Goal: Information Seeking & Learning: Find specific fact

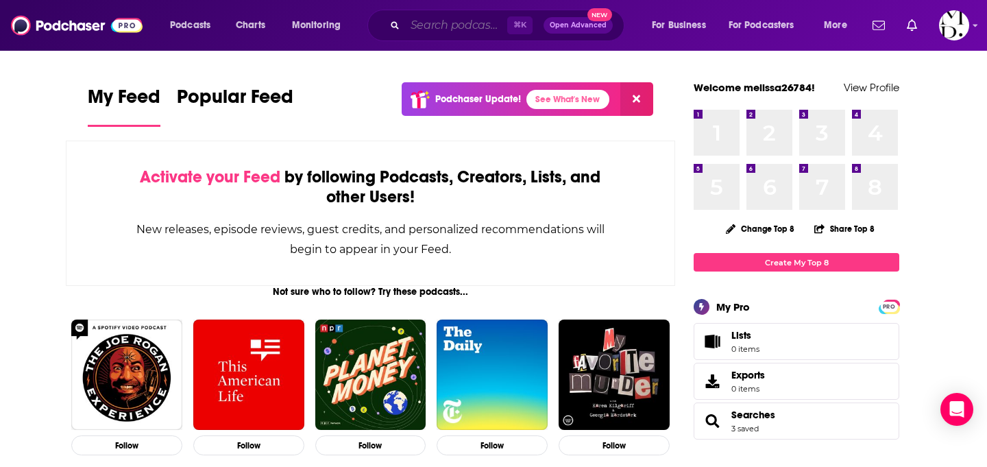
click at [429, 15] on input "Search podcasts, credits, & more..." at bounding box center [456, 25] width 102 height 22
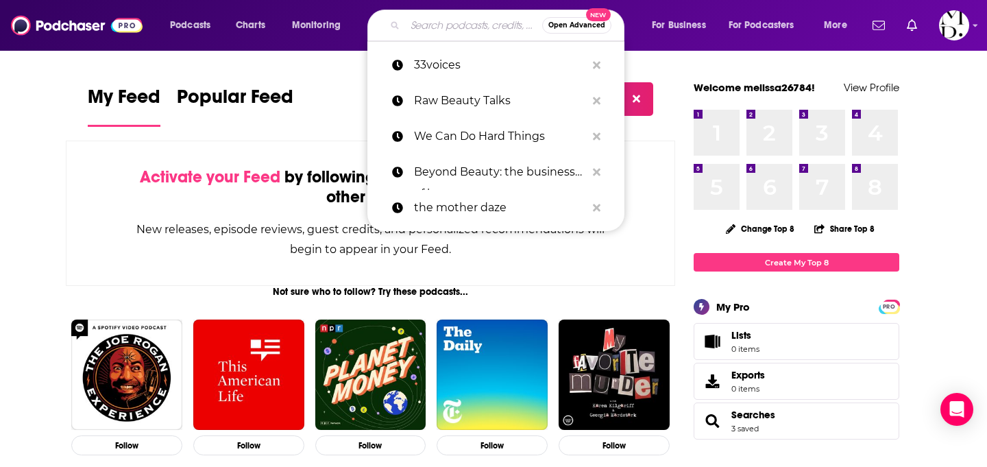
paste input "The [PERSON_NAME] Show"
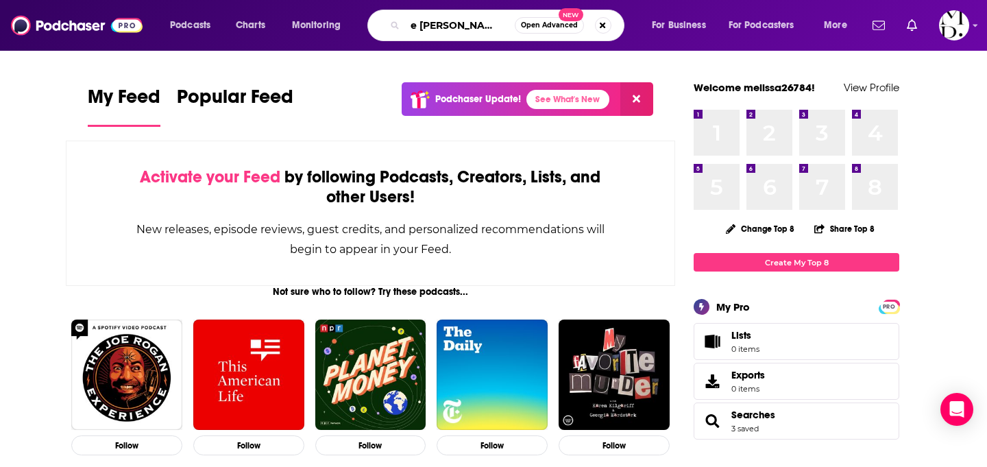
type input "The [PERSON_NAME] Show"
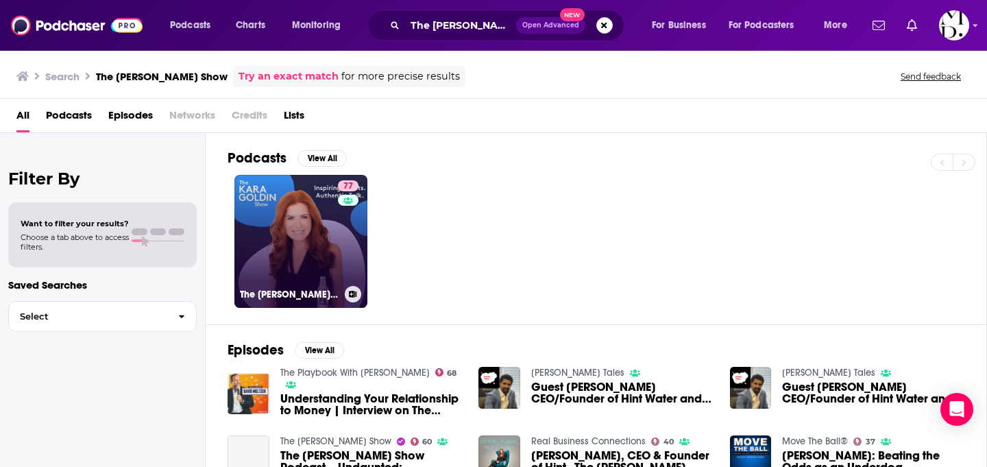
click at [317, 250] on link "77 The [PERSON_NAME] Show" at bounding box center [300, 241] width 133 height 133
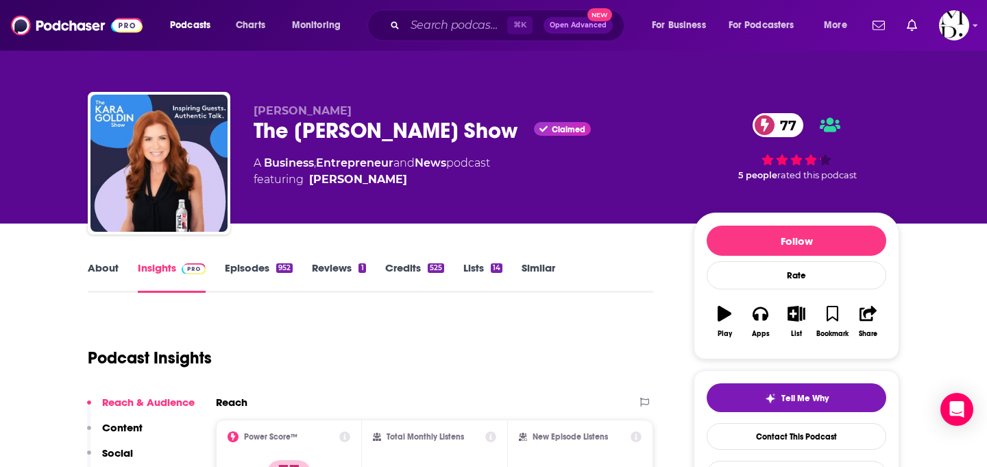
click at [252, 272] on link "Episodes 952" at bounding box center [259, 277] width 68 height 32
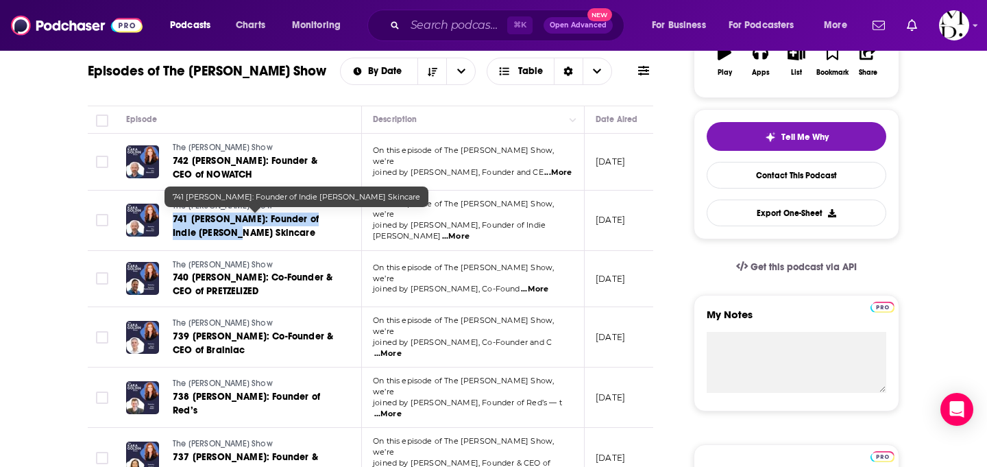
drag, startPoint x: 171, startPoint y: 217, endPoint x: 219, endPoint y: 229, distance: 50.2
click at [219, 229] on div "The [PERSON_NAME] Show 741 [PERSON_NAME]: Founder of Indie [PERSON_NAME] Skinca…" at bounding box center [231, 220] width 211 height 40
copy span "741 [PERSON_NAME]: Founder of Indie [PERSON_NAME] Skincare"
